Goal: Check status

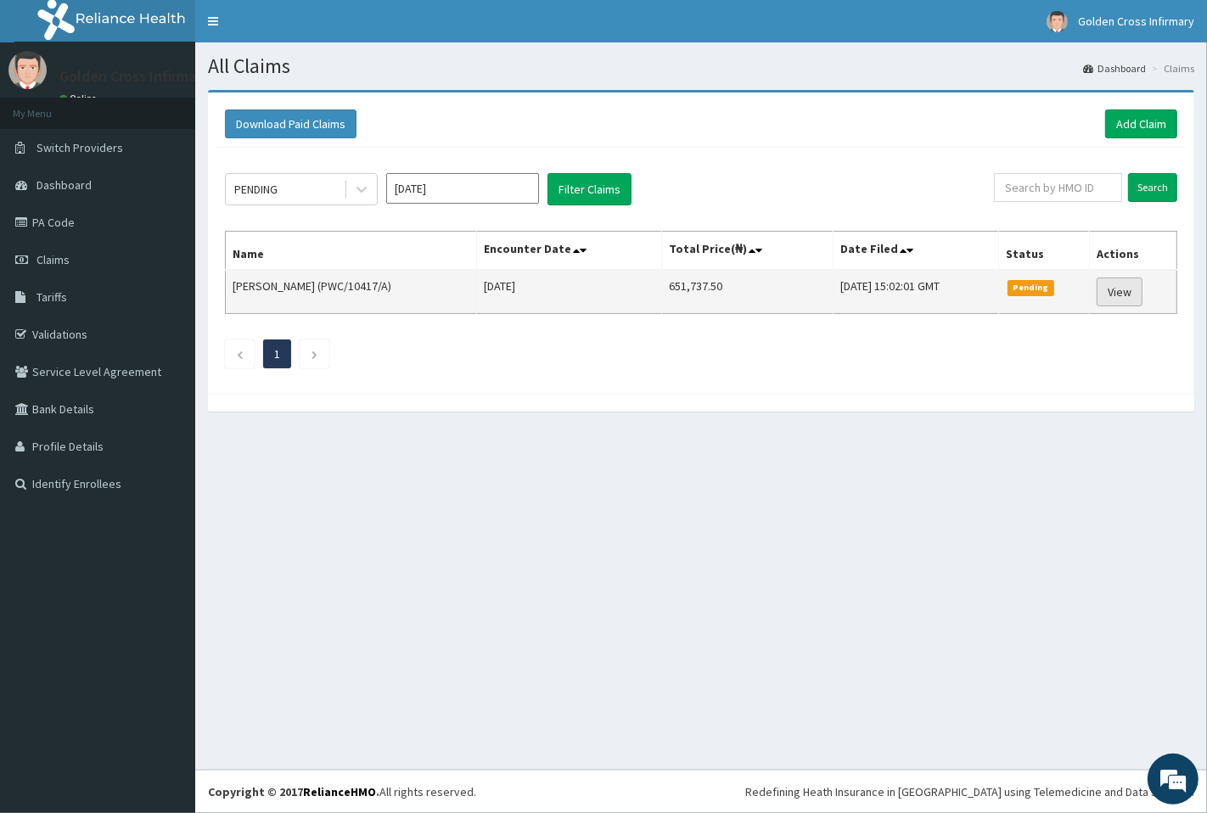
click at [1108, 298] on link "View" at bounding box center [1120, 292] width 46 height 29
